Goal: Task Accomplishment & Management: Use online tool/utility

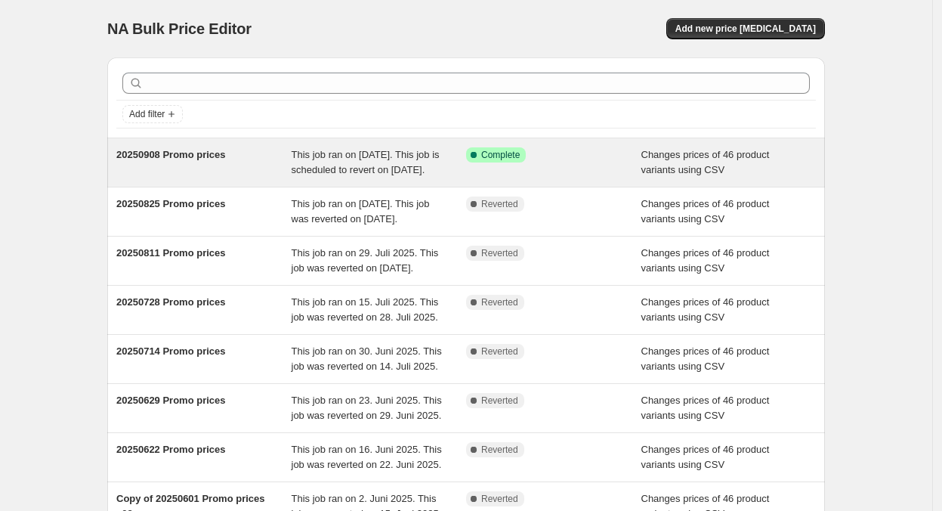
click at [370, 171] on span "This job ran on [DATE]. This job is scheduled to revert on [DATE]." at bounding box center [366, 162] width 148 height 26
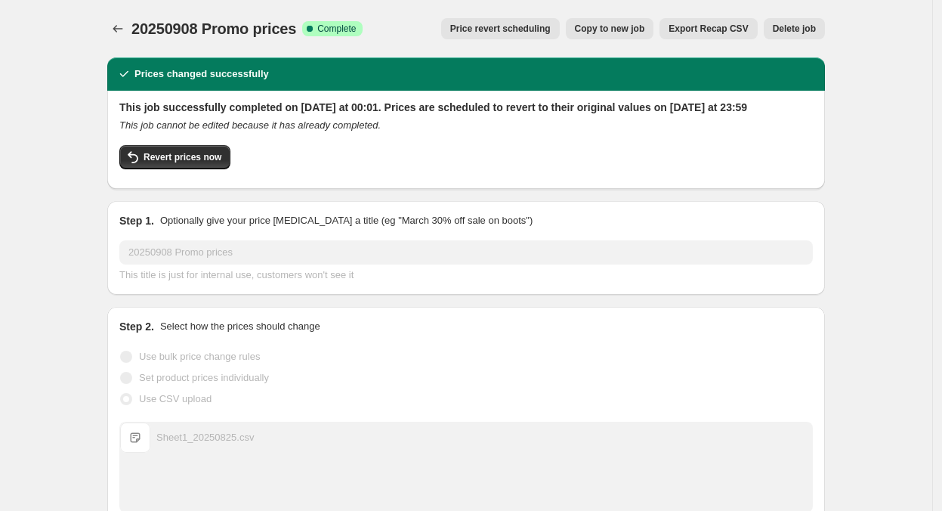
click at [629, 31] on span "Copy to new job" at bounding box center [610, 29] width 70 height 12
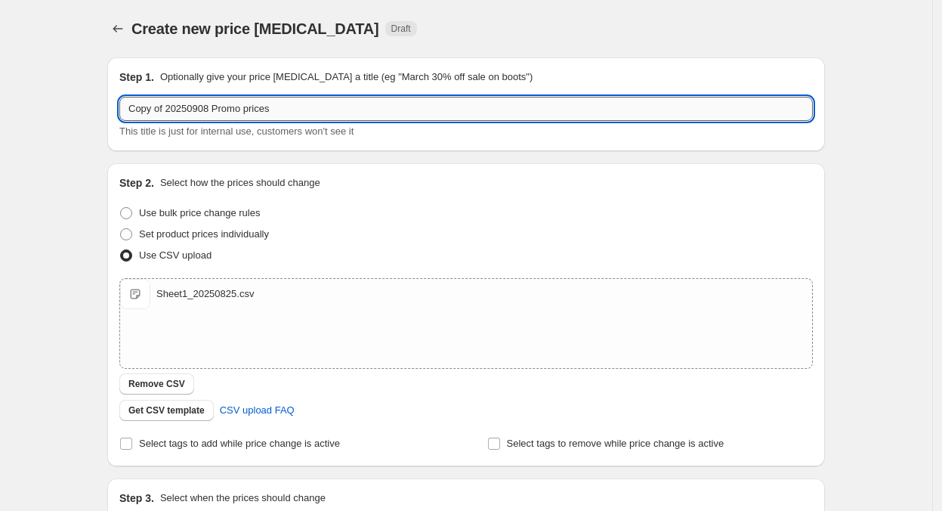
click at [223, 117] on input "Copy of 20250908 Promo prices" at bounding box center [465, 109] width 693 height 24
drag, startPoint x: 213, startPoint y: 110, endPoint x: 204, endPoint y: 109, distance: 9.2
click at [204, 109] on input "Copy of 20250908 Promo prices" at bounding box center [465, 109] width 693 height 24
drag, startPoint x: 171, startPoint y: 110, endPoint x: 103, endPoint y: 101, distance: 67.8
click at [103, 101] on div "Step 1. Optionally give your price [MEDICAL_DATA] a title (eg "March 30% off sa…" at bounding box center [460, 326] width 730 height 563
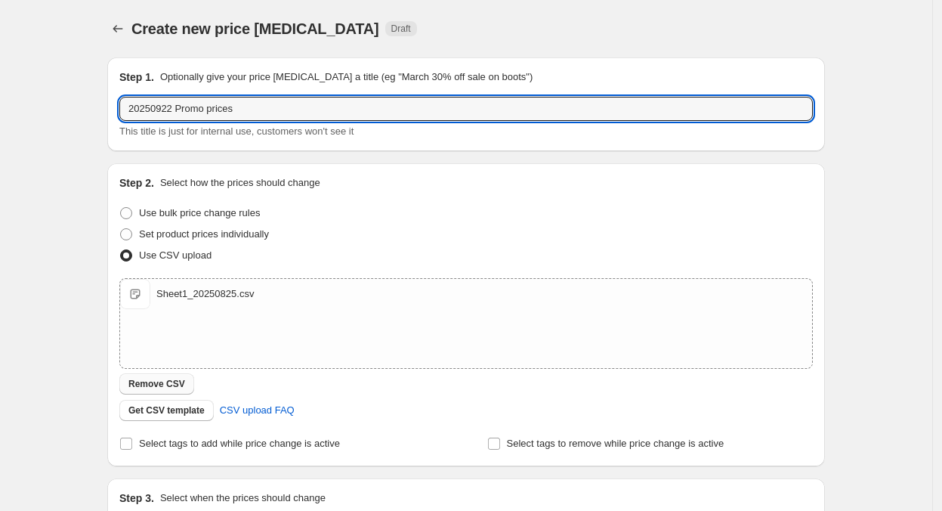
type input "20250922 Promo prices"
click at [175, 377] on button "Remove CSV" at bounding box center [156, 383] width 75 height 21
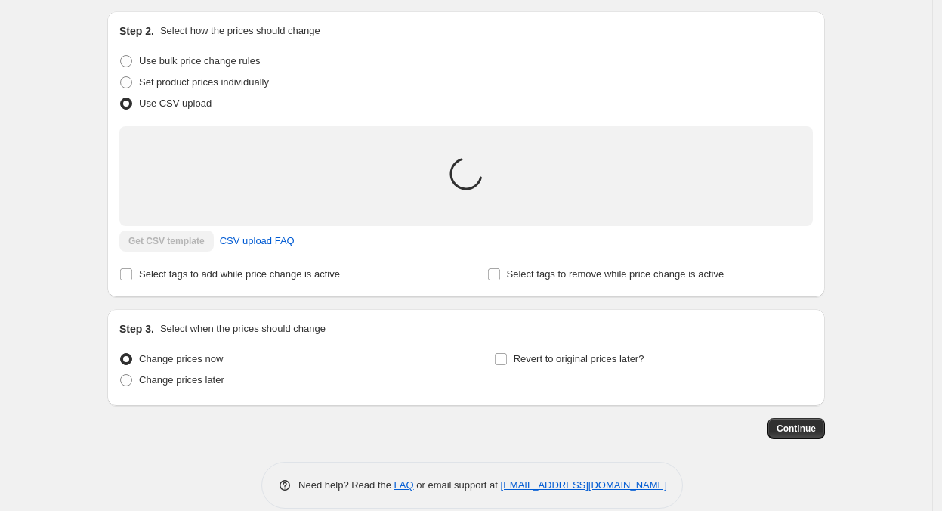
scroll to position [171, 0]
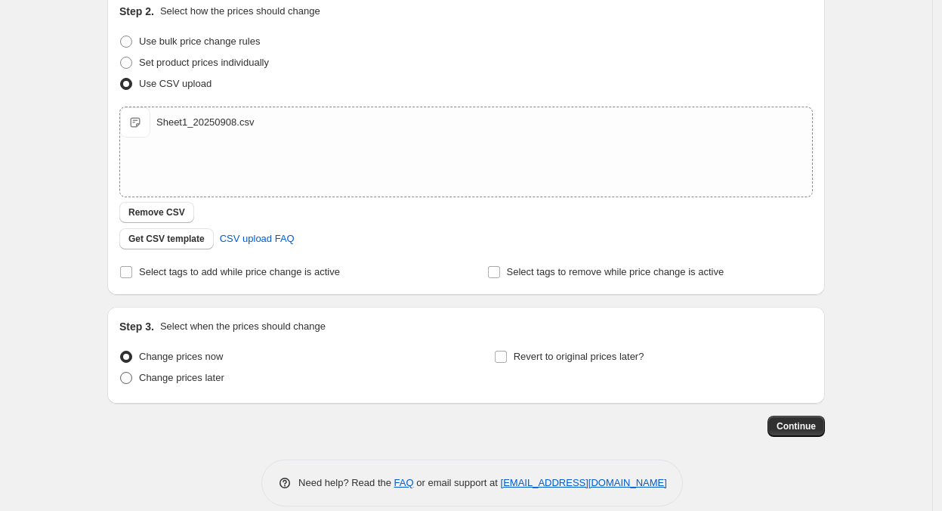
click at [208, 380] on span "Change prices later" at bounding box center [181, 377] width 85 height 11
click at [121, 372] on input "Change prices later" at bounding box center [120, 372] width 1 height 1
radio input "true"
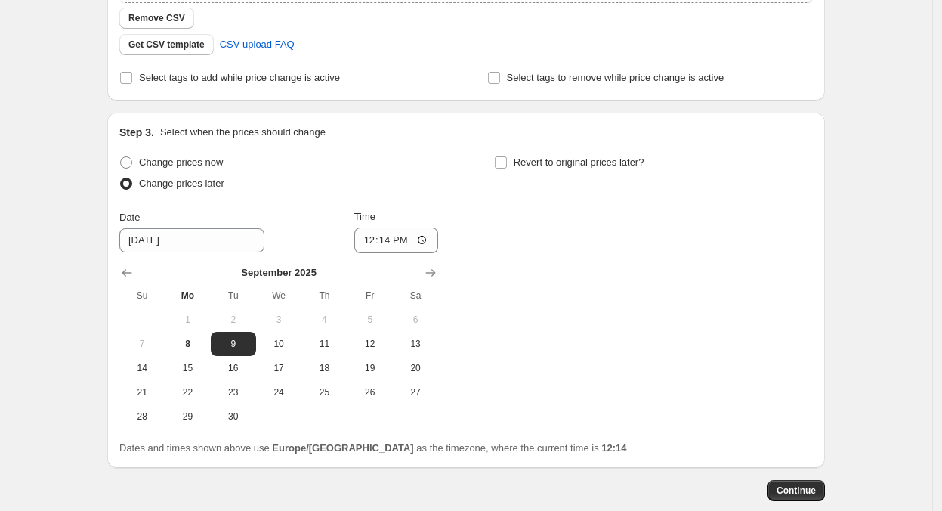
scroll to position [447, 0]
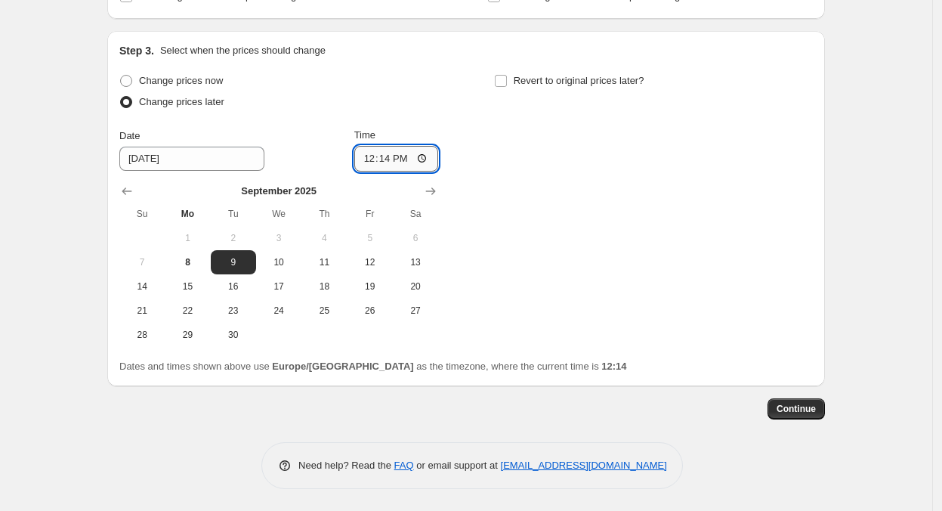
click at [393, 156] on input "12:14" at bounding box center [396, 159] width 85 height 26
type input "00:01"
click at [607, 81] on span "Revert to original prices later?" at bounding box center [579, 80] width 131 height 11
click at [507, 81] on input "Revert to original prices later?" at bounding box center [501, 81] width 12 height 12
checkbox input "true"
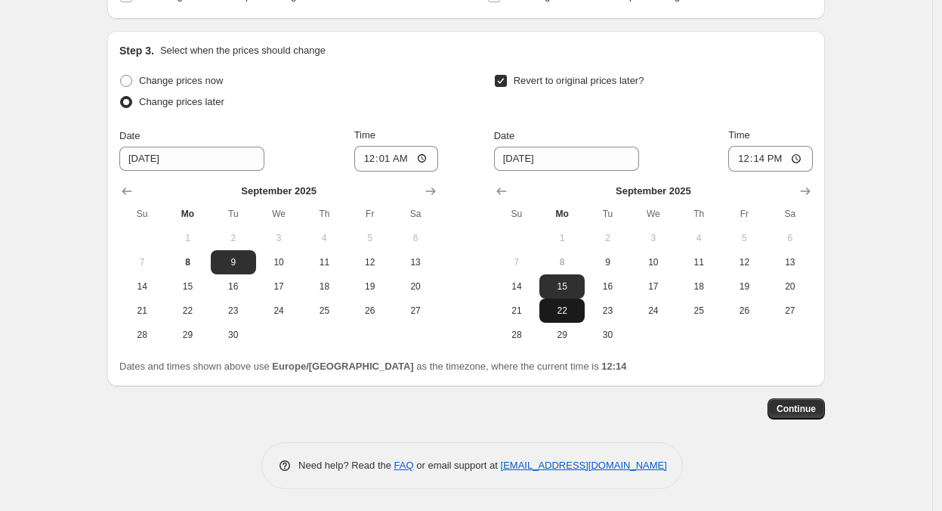
click at [573, 311] on span "22" at bounding box center [561, 310] width 33 height 12
type input "[DATE]"
click at [758, 166] on input "12:14" at bounding box center [770, 159] width 85 height 26
type input "23:59"
click at [805, 414] on button "Continue" at bounding box center [796, 408] width 57 height 21
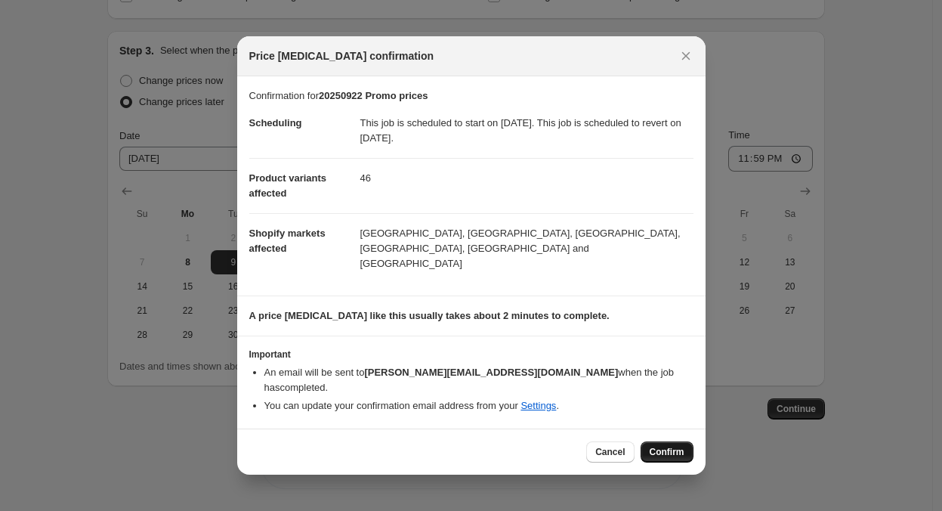
click at [679, 446] on span "Confirm" at bounding box center [667, 452] width 35 height 12
